Goal: Task Accomplishment & Management: Manage account settings

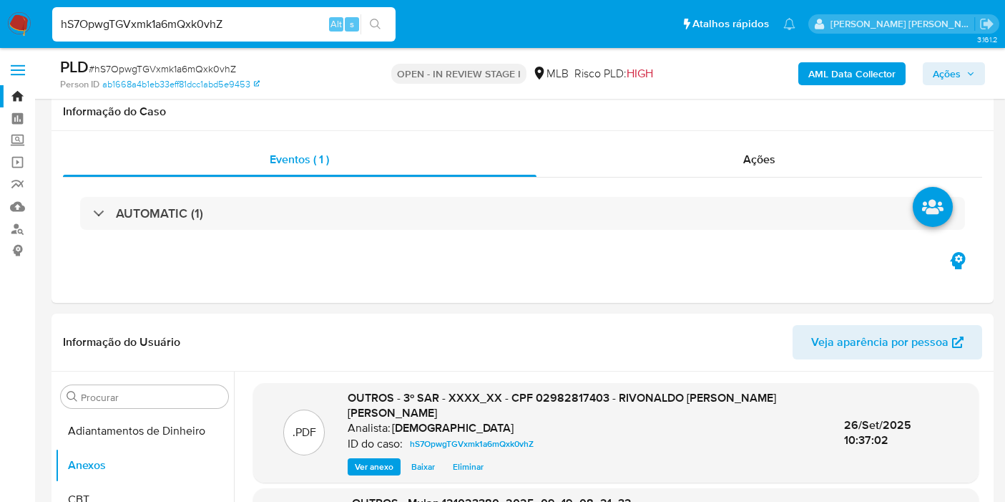
select select "10"
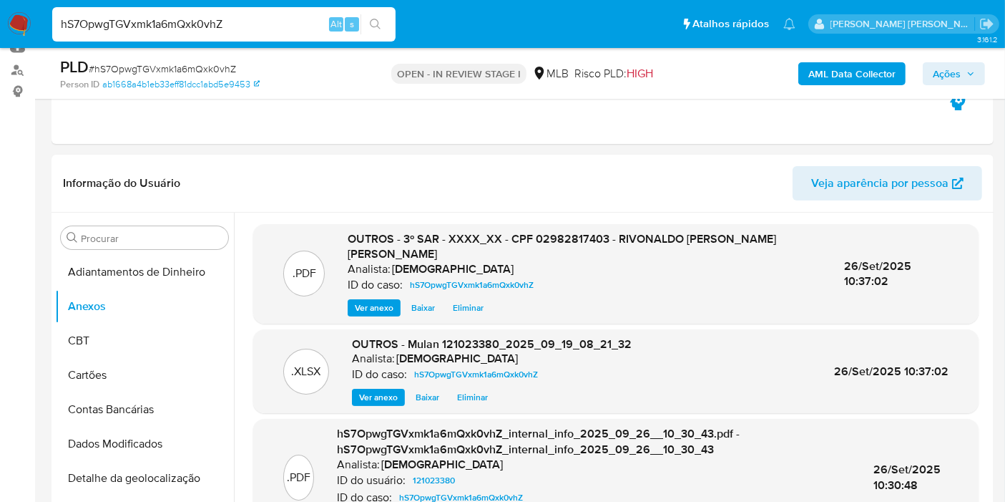
scroll to position [117, 0]
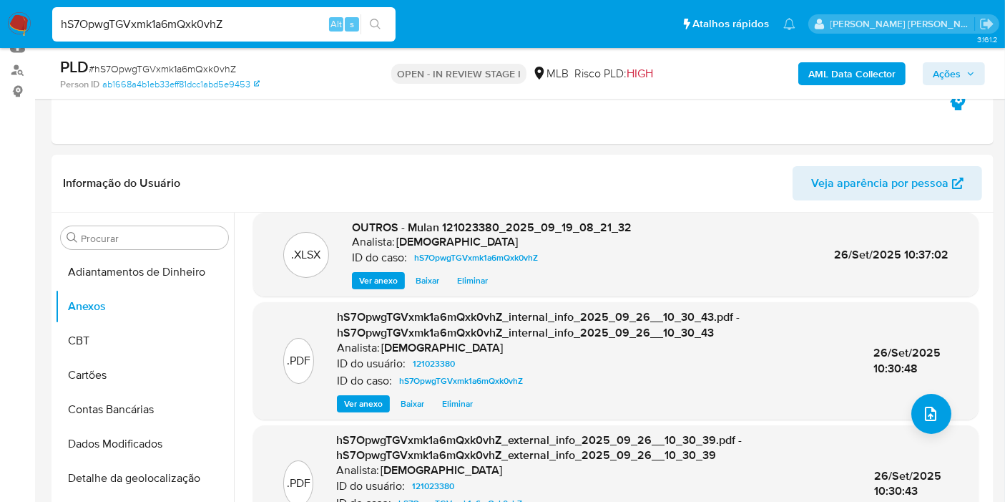
click at [232, 19] on input "hS7OpwgTGVxmk1a6mQxk0vhZ" at bounding box center [223, 24] width 343 height 19
paste input "101NsQPL57bxySW8s7t9A5Pd"
type input "101NsQPL57bxySW8s7t9A5Pd"
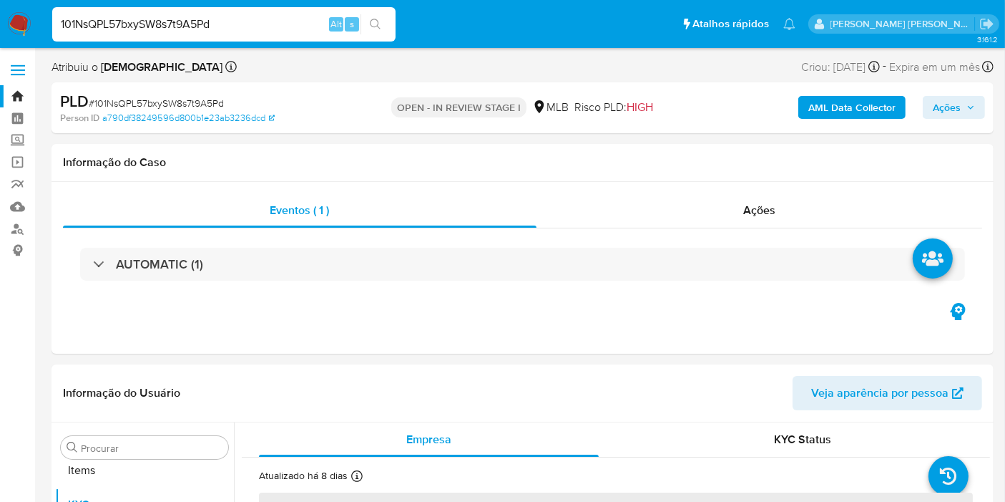
scroll to position [741, 0]
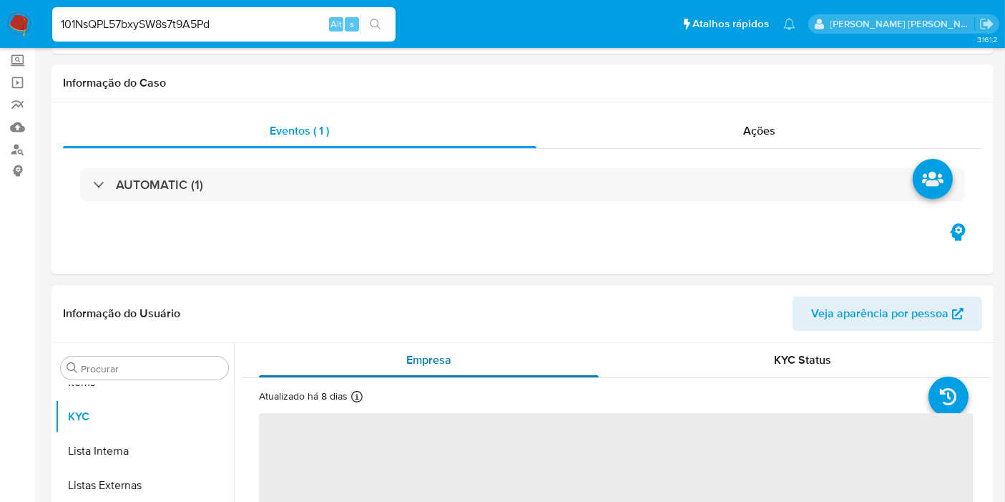
select select "10"
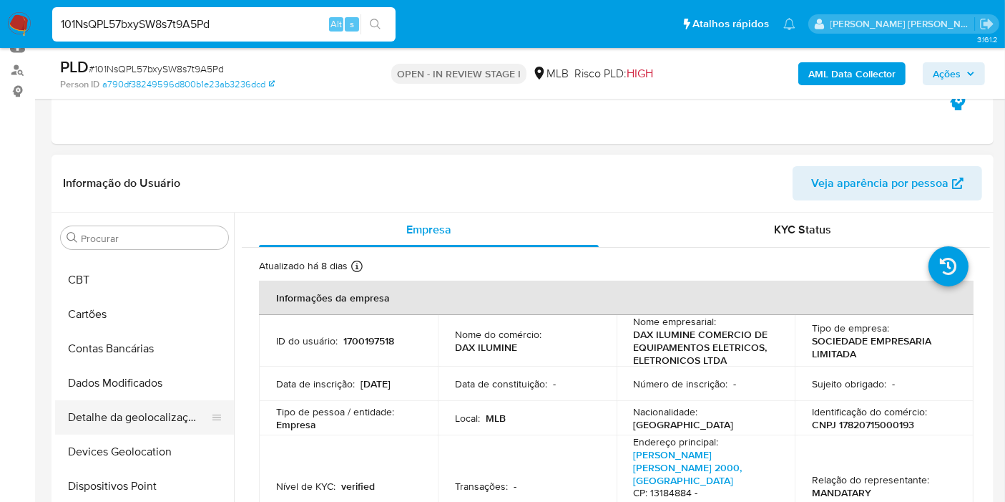
scroll to position [0, 0]
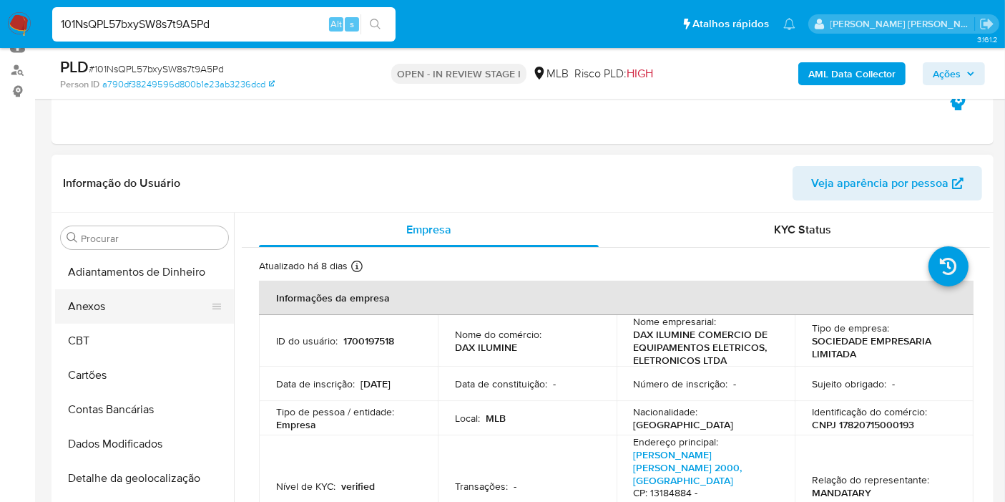
click at [143, 313] on button "Anexos" at bounding box center [138, 306] width 167 height 34
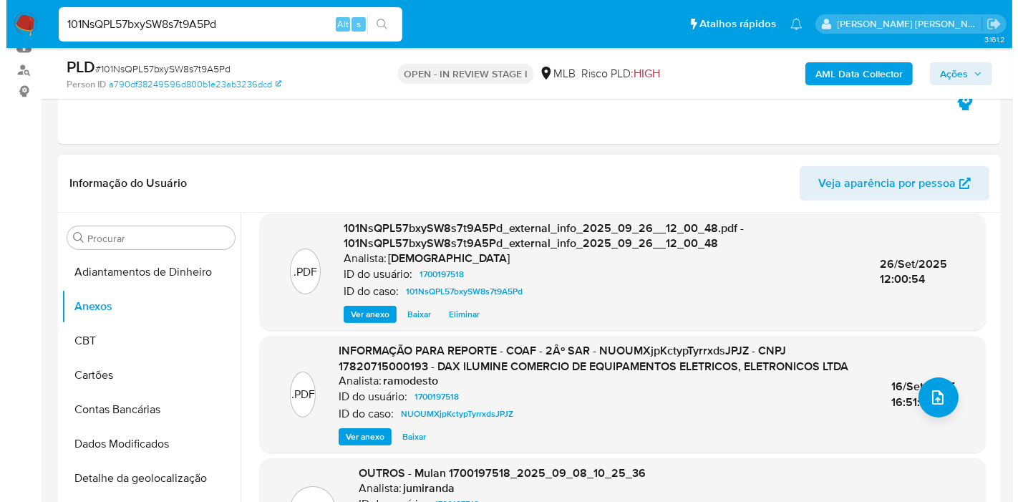
scroll to position [159, 0]
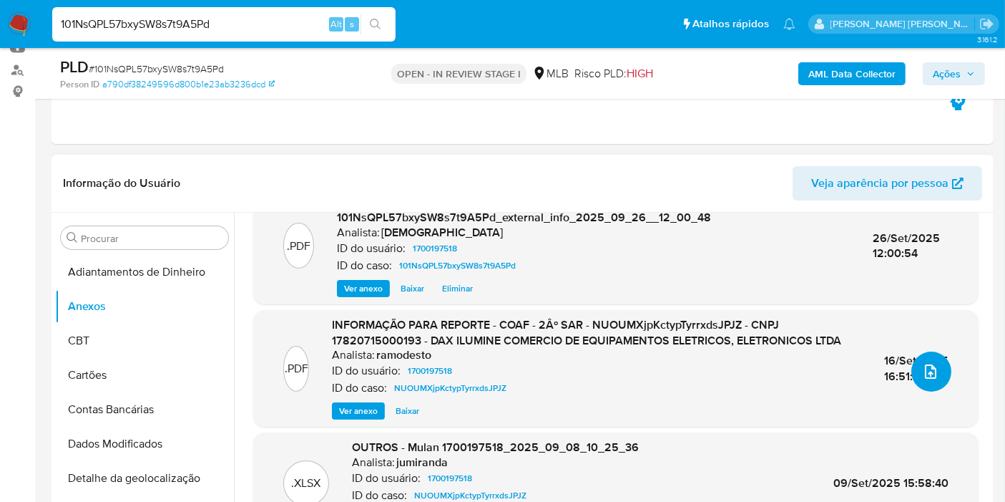
click at [930, 381] on button "upload-file" at bounding box center [932, 371] width 40 height 40
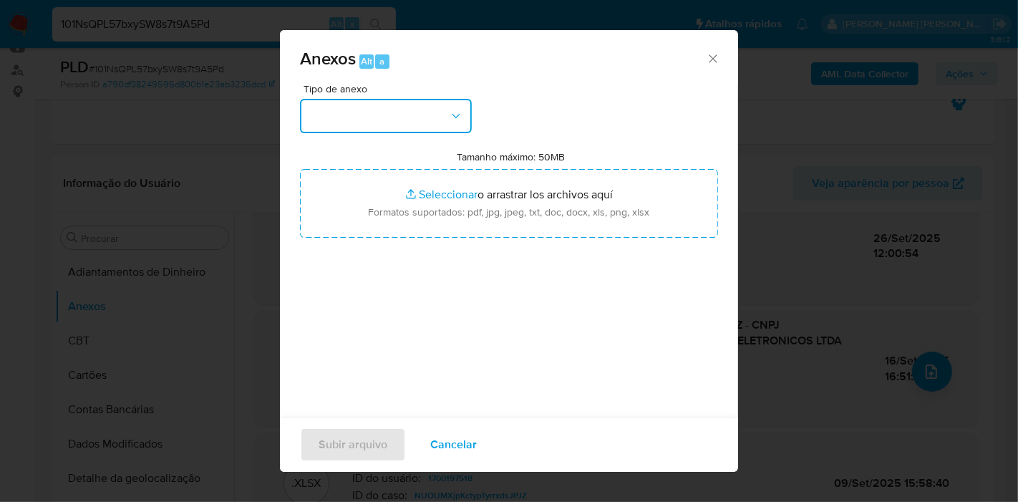
click at [406, 114] on button "button" at bounding box center [386, 116] width 172 height 34
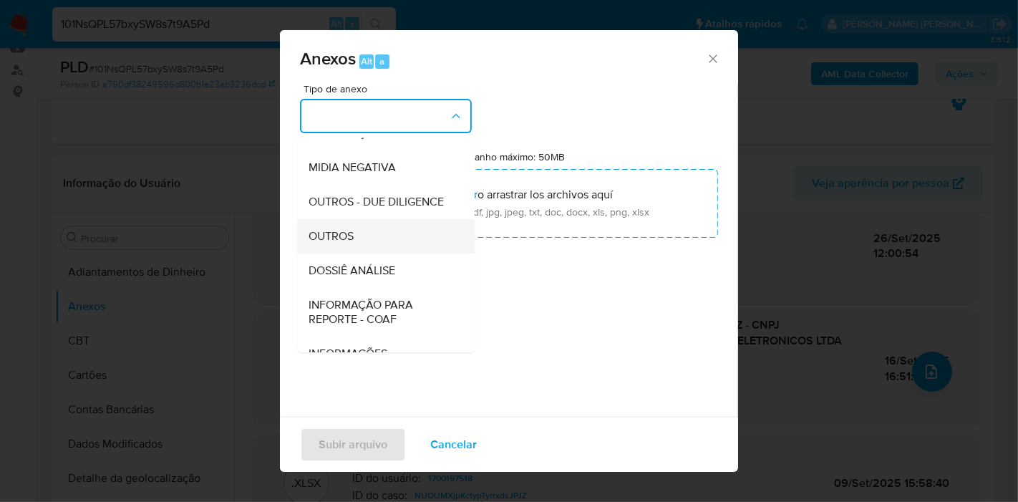
click at [402, 253] on div "OUTROS" at bounding box center [381, 236] width 146 height 34
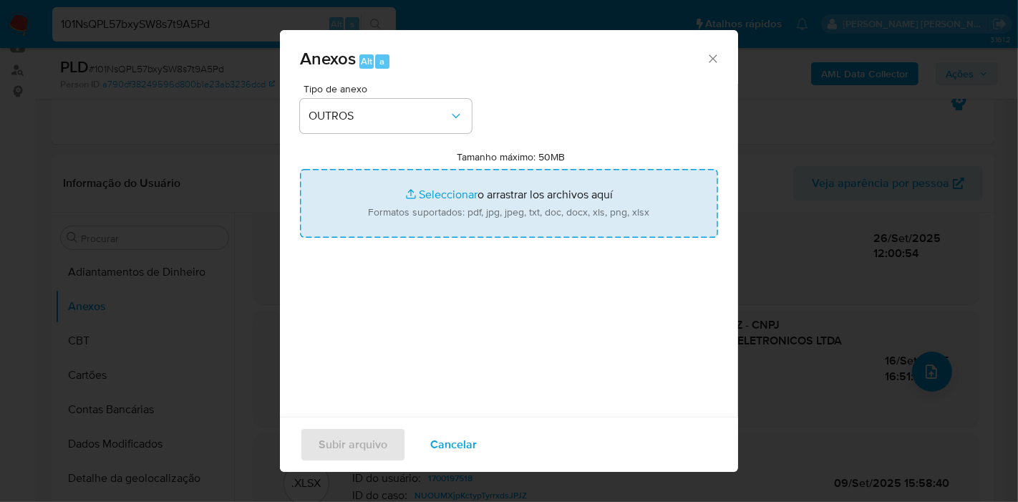
click at [423, 213] on input "Tamanho máximo: 50MB Seleccionar archivos" at bounding box center [509, 203] width 418 height 69
type input "C:\fakepath\DECLINIO - 101NsQPL57bxySW8s7t9A5Pd - CNPJ 17820715000193 - DAX ILU…"
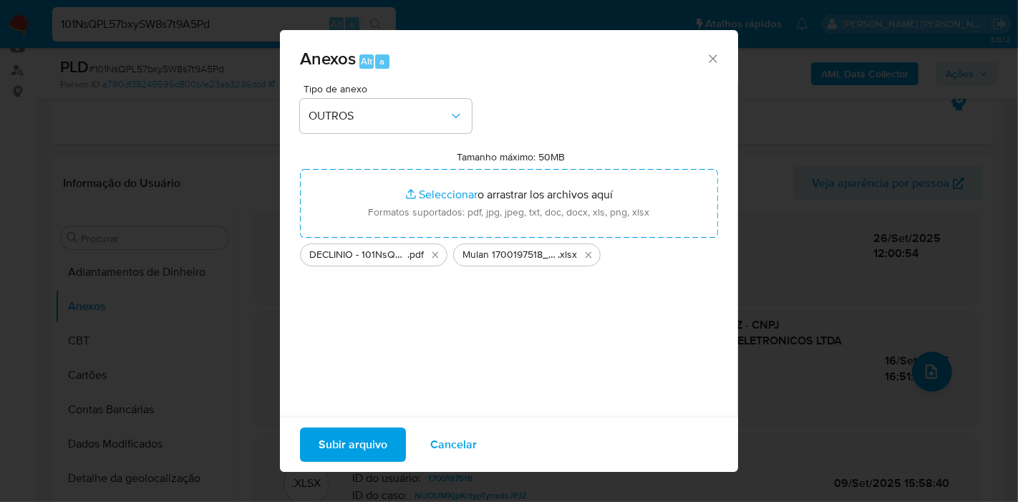
click at [374, 447] on span "Subir arquivo" at bounding box center [352, 444] width 69 height 31
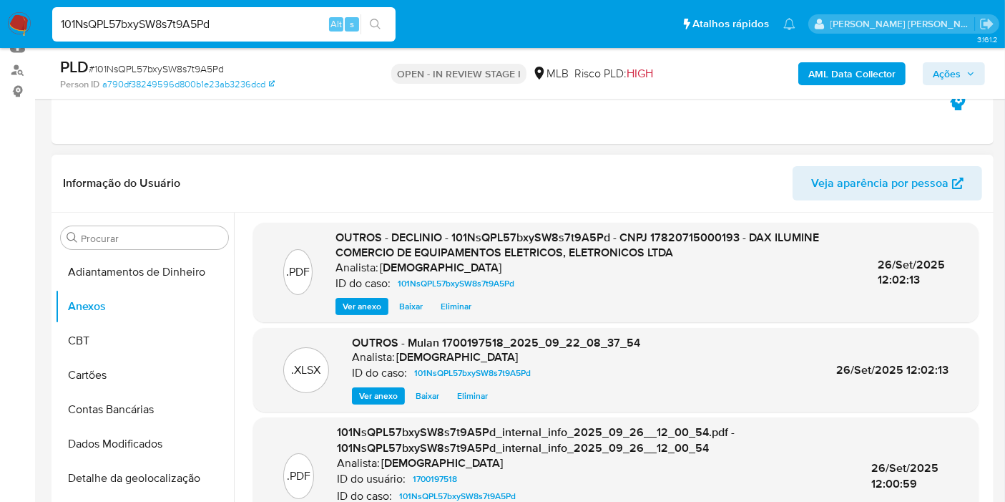
scroll to position [0, 0]
